Goal: Task Accomplishment & Management: Use online tool/utility

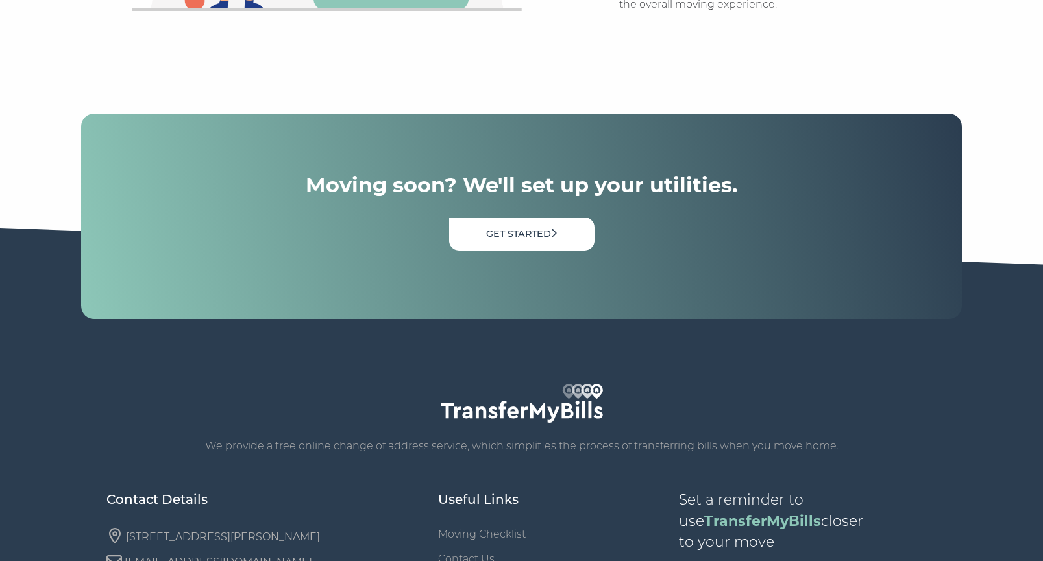
scroll to position [4415, 0]
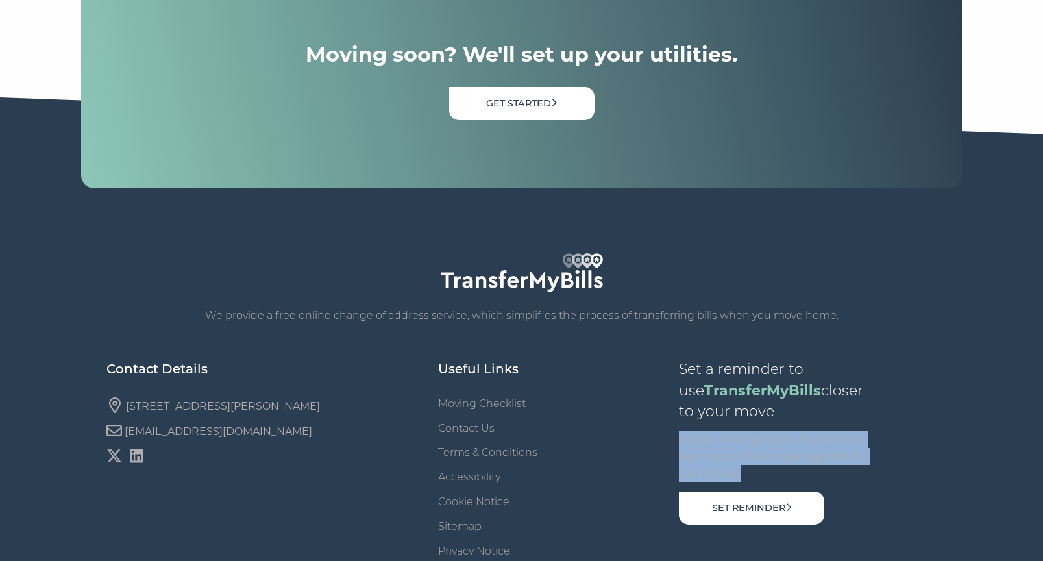
drag, startPoint x: 747, startPoint y: 441, endPoint x: 659, endPoint y: 402, distance: 95.9
click at [659, 402] on div "We provide a free online change of address service, which simplifies the proces…" at bounding box center [521, 454] width 831 height 455
copy p "If you're moving for the first time we can help you to arrange suppliers for yo…"
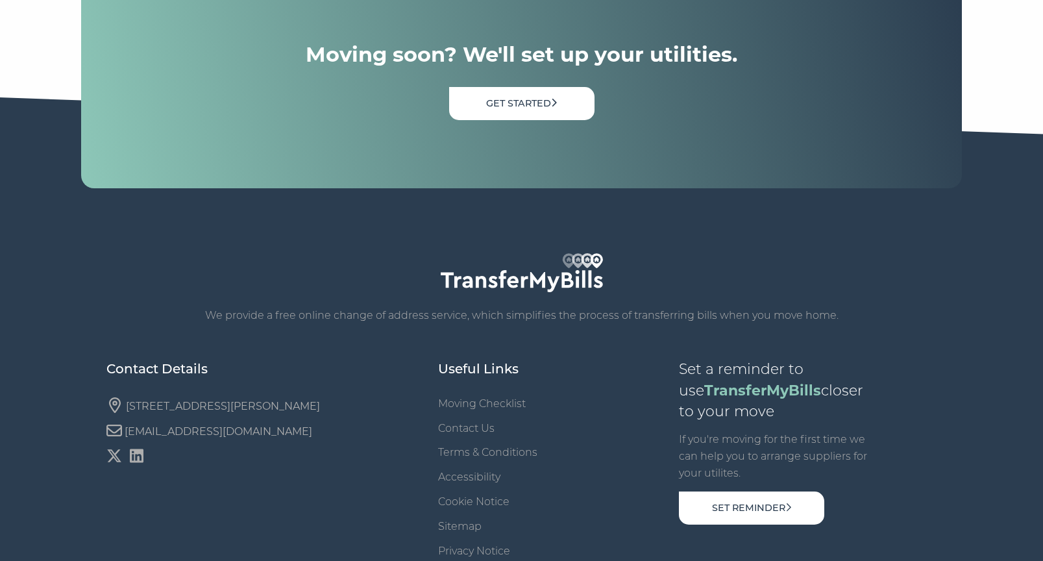
click at [894, 332] on div "We provide a free online change of address service, which simplifies the proces…" at bounding box center [521, 454] width 831 height 455
click at [737, 491] on link "Set Reminder" at bounding box center [751, 507] width 145 height 33
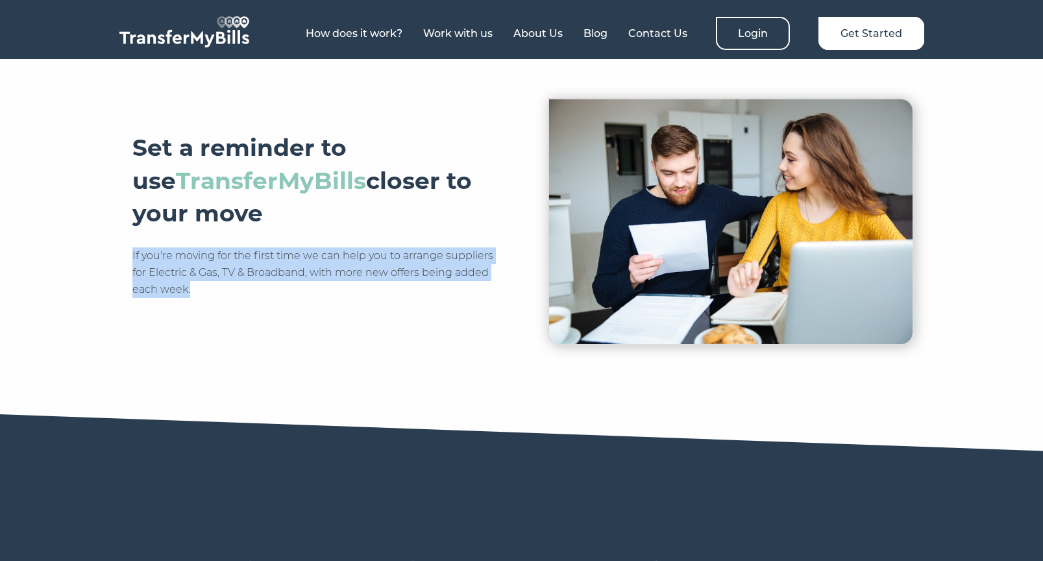
drag, startPoint x: 212, startPoint y: 285, endPoint x: 130, endPoint y: 255, distance: 87.1
click at [130, 255] on div "Set a reminder to use TransferMyBills closer to your move If you're moving for …" at bounding box center [313, 220] width 415 height 245
copy p "If you're moving for the first time we can help you to arrange suppliers for El…"
drag, startPoint x: 136, startPoint y: 143, endPoint x: 213, endPoint y: 213, distance: 103.4
click at [213, 213] on h3 "Set a reminder to use TransferMyBills closer to your move" at bounding box center [313, 181] width 363 height 94
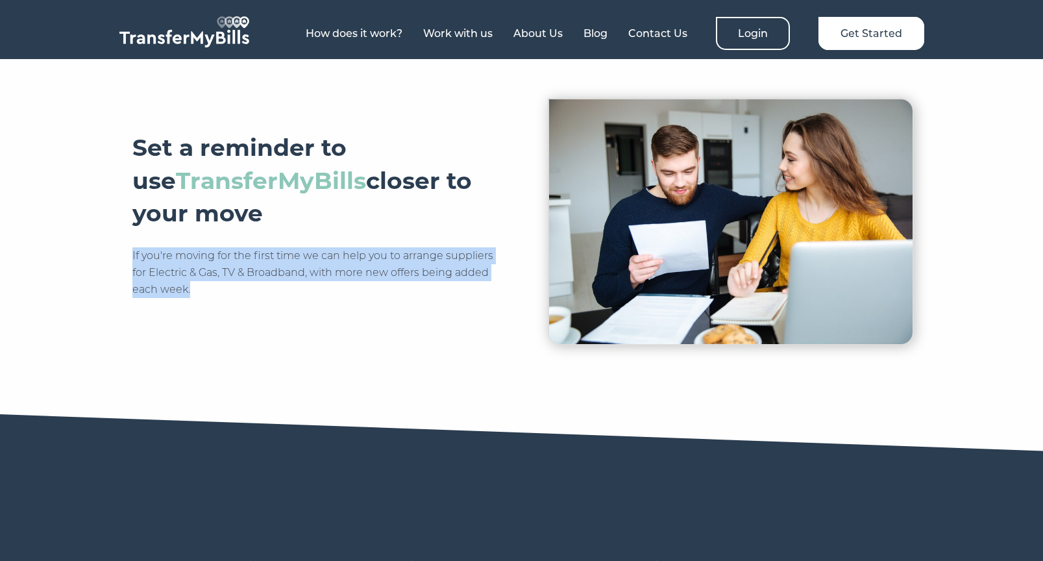
copy h3 "Set a reminder to use TransferMyBills closer to your move"
